Goal: Transaction & Acquisition: Purchase product/service

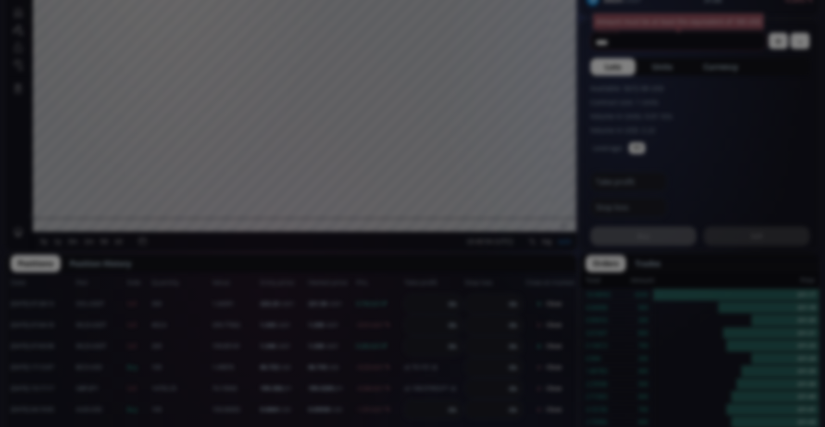
scroll to position [481, 0]
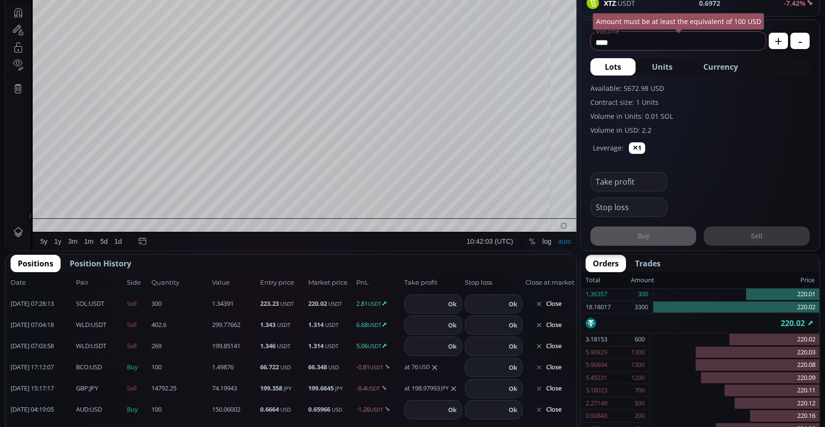
click at [552, 326] on button "Close" at bounding box center [549, 324] width 46 height 15
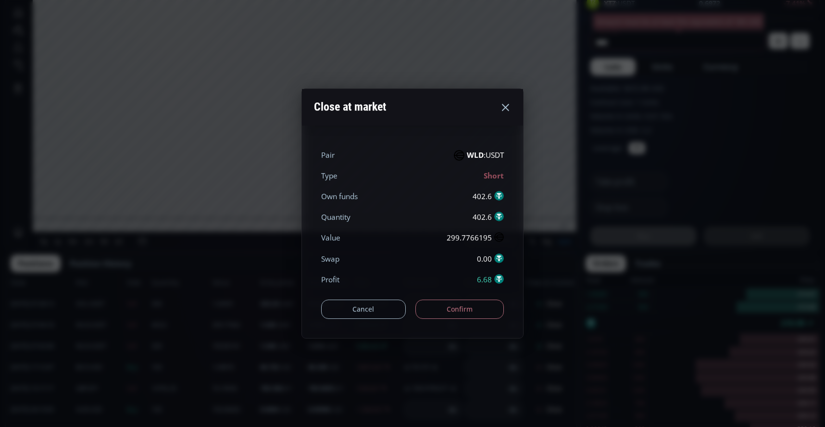
click at [467, 312] on button "Confirm" at bounding box center [459, 309] width 89 height 19
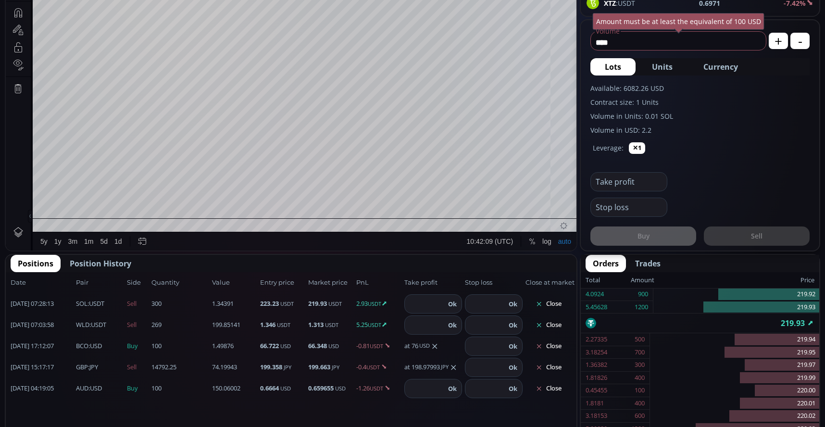
click at [554, 320] on button "Close" at bounding box center [549, 324] width 46 height 15
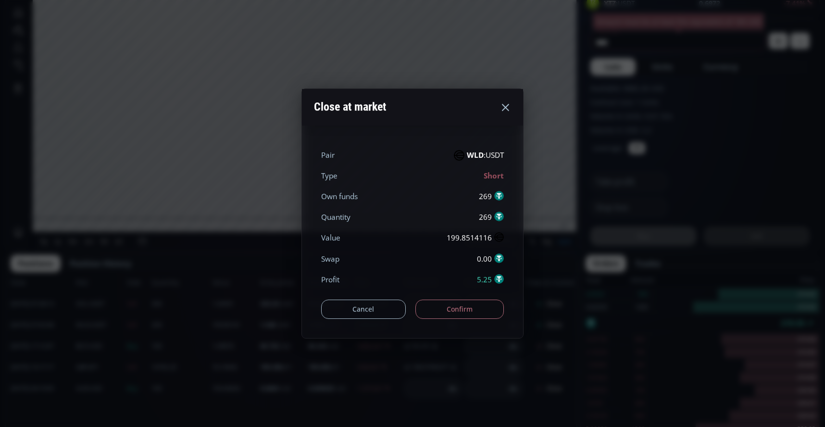
click at [450, 312] on button "Confirm" at bounding box center [459, 309] width 89 height 19
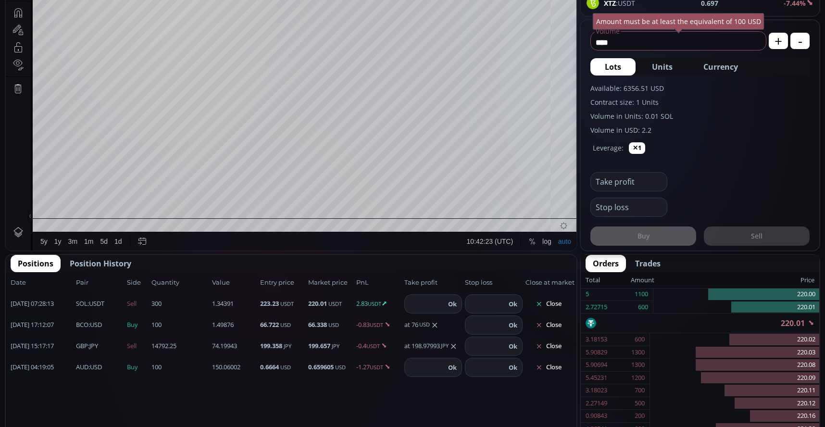
click at [559, 300] on button "Close" at bounding box center [549, 303] width 46 height 15
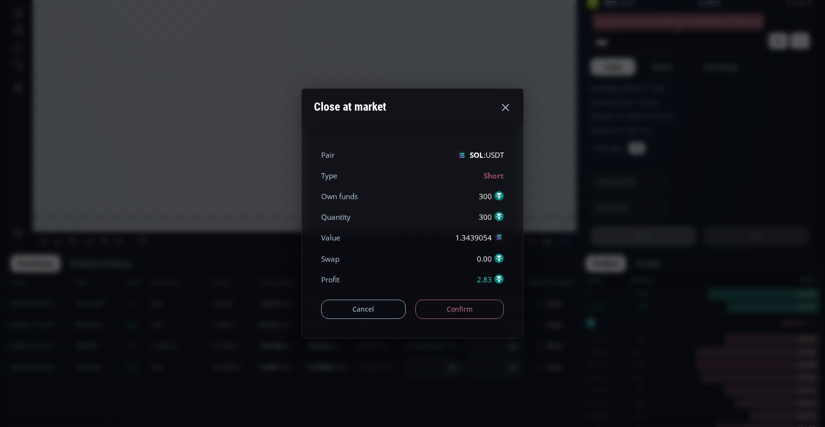
click at [472, 315] on button "Confirm" at bounding box center [459, 309] width 89 height 19
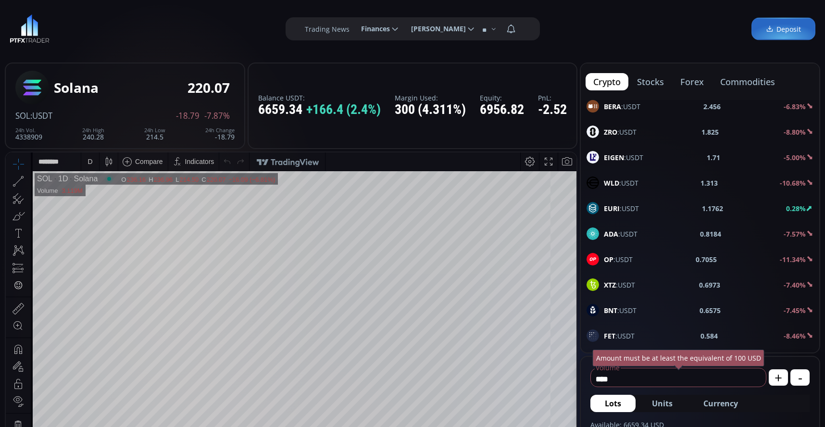
scroll to position [488, 0]
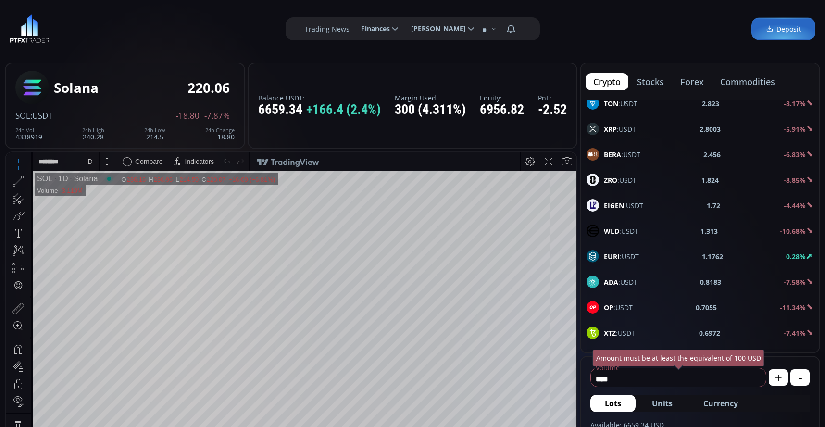
click at [639, 224] on div "WLD :USDT 1.313 -10.68%" at bounding box center [700, 230] width 239 height 25
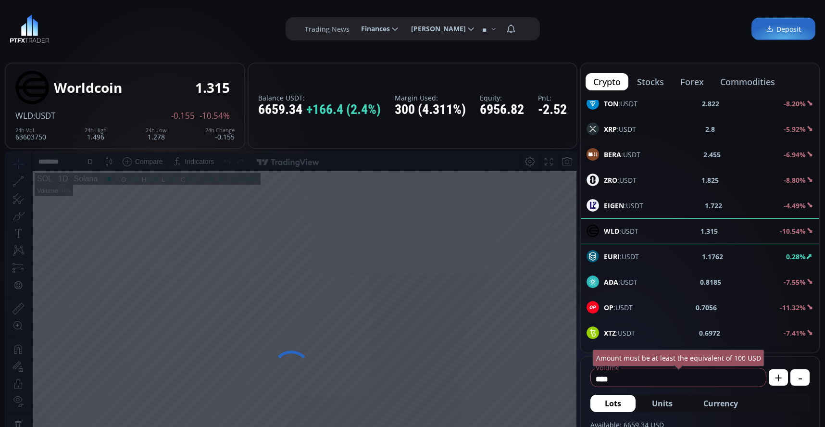
click at [731, 405] on span "Currency" at bounding box center [721, 404] width 35 height 12
click at [694, 383] on input "*******" at bounding box center [662, 378] width 143 height 15
type input "*"
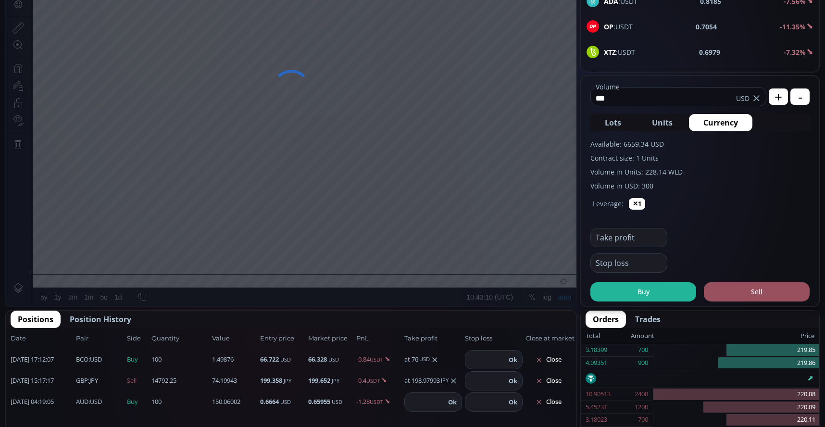
scroll to position [289, 0]
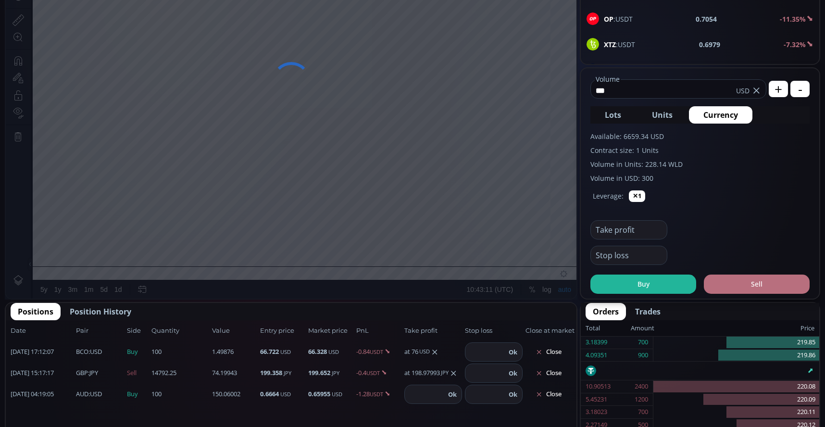
type input "***"
click at [754, 286] on button "Sell" at bounding box center [757, 284] width 106 height 19
